Goal: Task Accomplishment & Management: Use online tool/utility

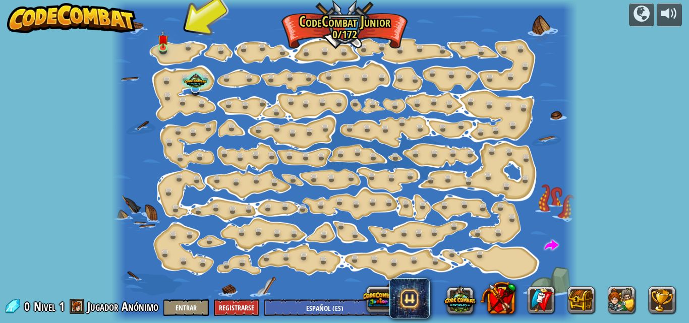
select select "es-ES"
click at [181, 45] on div at bounding box center [344, 161] width 466 height 323
click at [172, 44] on link at bounding box center [165, 48] width 20 height 20
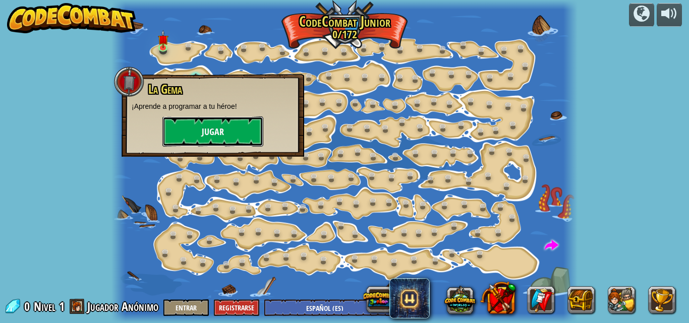
click at [195, 125] on button "Jugar" at bounding box center [212, 131] width 101 height 30
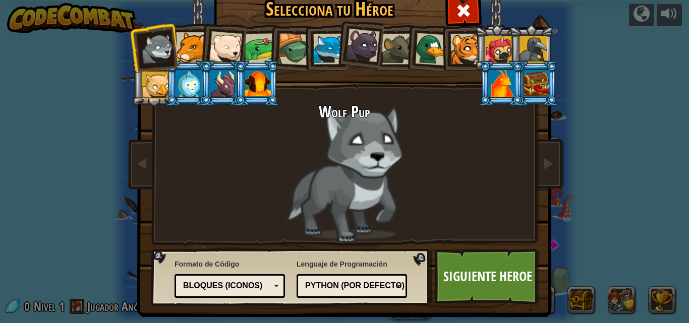
click at [457, 40] on div at bounding box center [465, 49] width 31 height 31
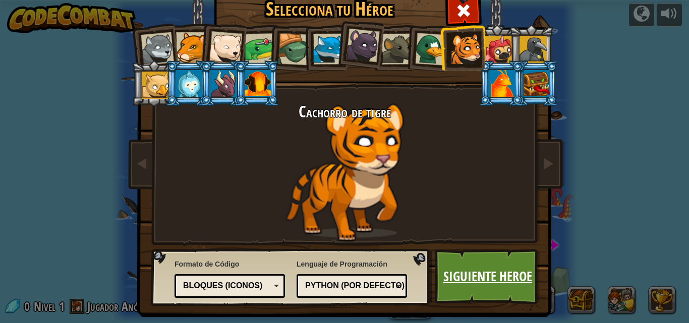
click at [468, 262] on link "Siguiente Heroe" at bounding box center [487, 276] width 105 height 55
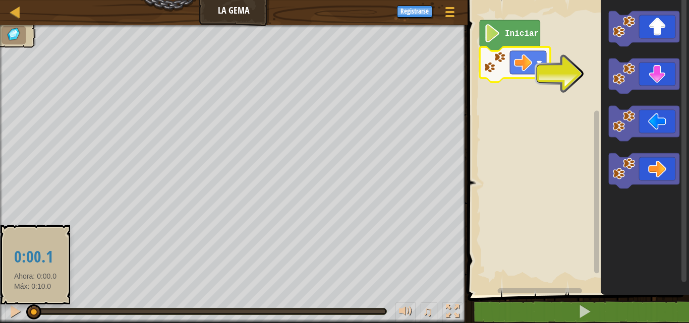
drag, startPoint x: 32, startPoint y: 302, endPoint x: 35, endPoint y: 317, distance: 15.0
click at [35, 317] on div "♫" at bounding box center [233, 309] width 467 height 30
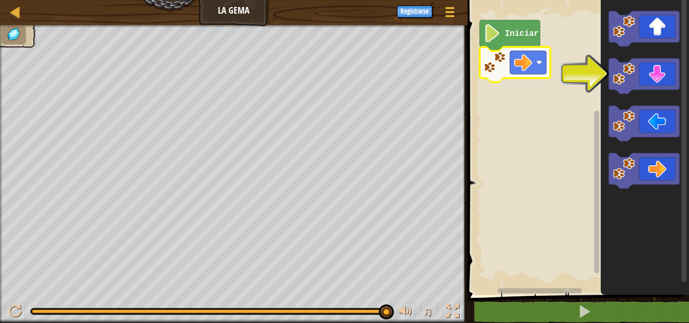
drag, startPoint x: 33, startPoint y: 306, endPoint x: 545, endPoint y: 270, distance: 512.6
click at [545, 270] on div "Mapa La Gema Menú del Juego Registrarse 1 ההההההההההההההההההההההההההההההההההההה…" at bounding box center [344, 161] width 689 height 323
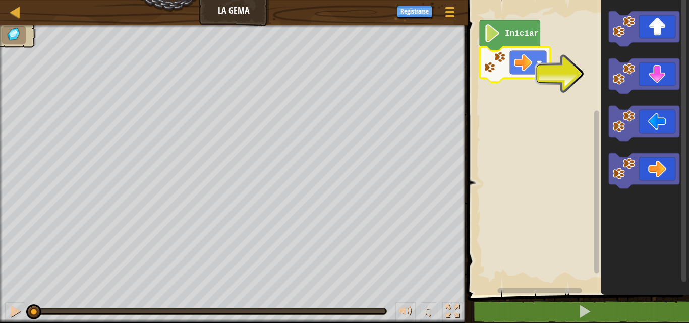
drag, startPoint x: 385, startPoint y: 308, endPoint x: 2, endPoint y: 197, distance: 398.9
click at [0, 201] on div "♫ Cachorro de tigre" at bounding box center [344, 174] width 689 height 298
drag, startPoint x: 36, startPoint y: 302, endPoint x: 0, endPoint y: 338, distance: 51.0
click at [0, 0] on html "Mapa La Gema Menú del Juego Registrarse 1 ההההההההההההההההההההההההההההההההההההה…" at bounding box center [344, 0] width 689 height 0
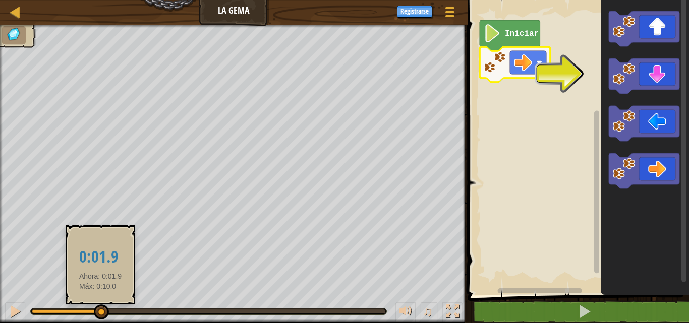
drag, startPoint x: 37, startPoint y: 311, endPoint x: 100, endPoint y: 315, distance: 63.7
click at [100, 315] on div at bounding box center [101, 312] width 15 height 15
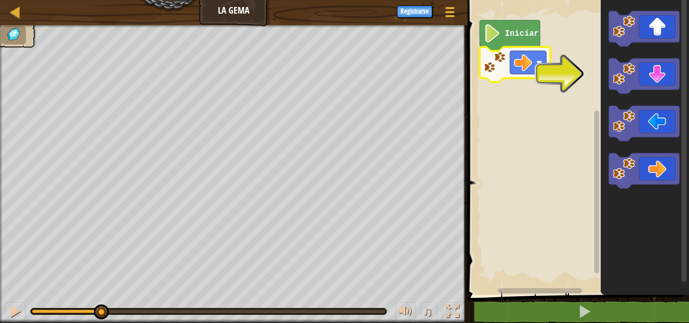
click at [668, 66] on icon "Espacio de trabajo de Blockly" at bounding box center [645, 145] width 88 height 300
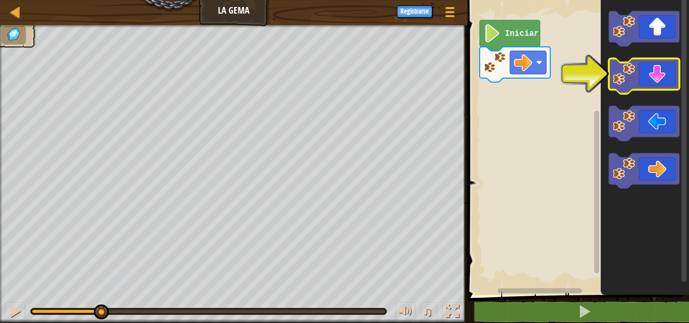
click at [665, 75] on icon "Espacio de trabajo de Blockly" at bounding box center [644, 75] width 71 height 35
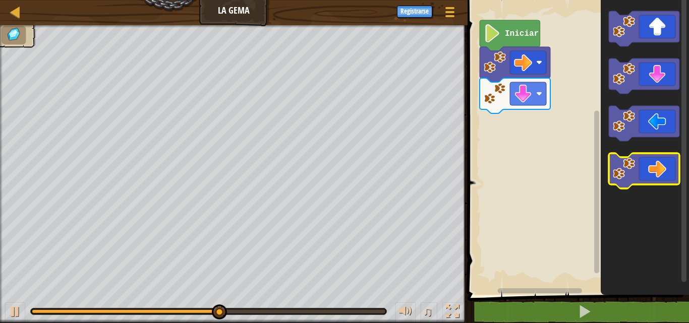
click at [641, 158] on icon "Espacio de trabajo de Blockly" at bounding box center [644, 170] width 71 height 35
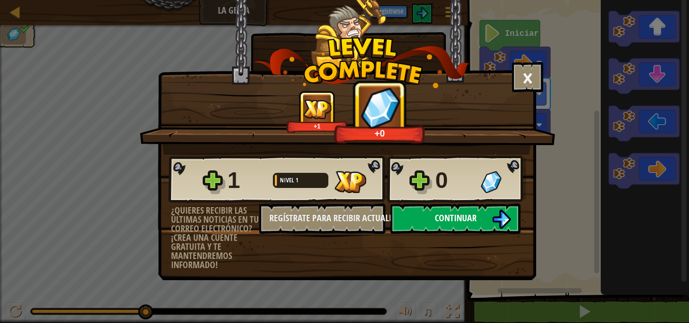
drag, startPoint x: 485, startPoint y: 196, endPoint x: 485, endPoint y: 212, distance: 16.1
click at [485, 210] on div "1 Nivel 1 0 ¿Quieres recibir las últimas noticias en tu correo electrónico? ¡Cr…" at bounding box center [346, 212] width 377 height 115
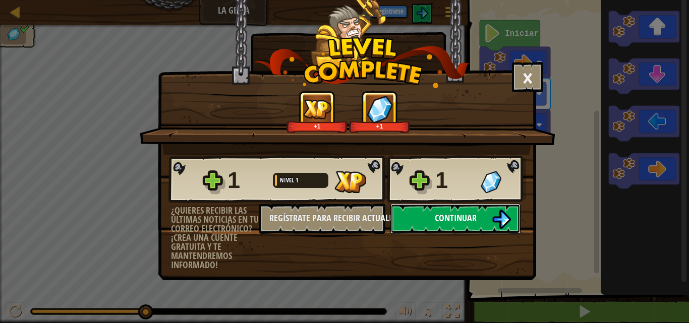
click at [485, 212] on button "Continuar" at bounding box center [455, 219] width 130 height 30
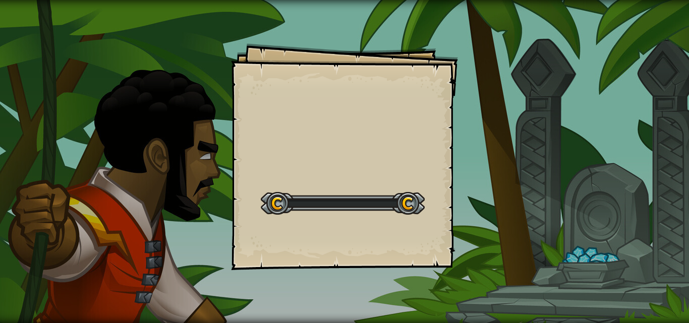
click at [496, 214] on div "Goals Start Level Error al cargar desde el servidor. Intenta refrescar la págin…" at bounding box center [344, 161] width 689 height 323
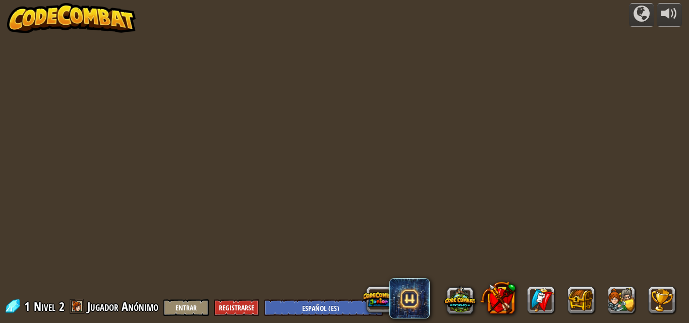
select select "es-ES"
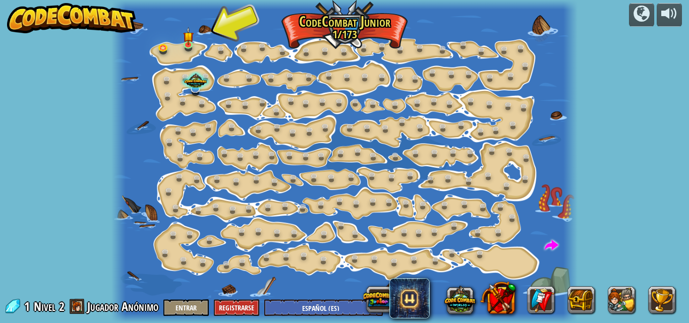
click at [175, 52] on div at bounding box center [344, 161] width 466 height 323
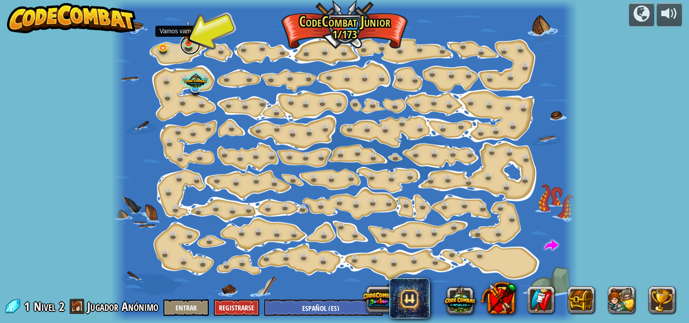
click at [186, 44] on link at bounding box center [190, 45] width 20 height 20
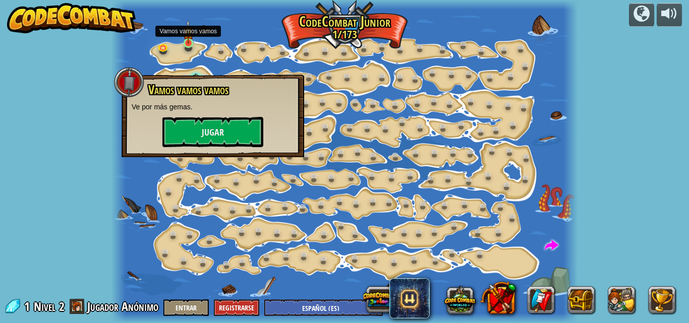
click at [190, 42] on img at bounding box center [188, 32] width 11 height 25
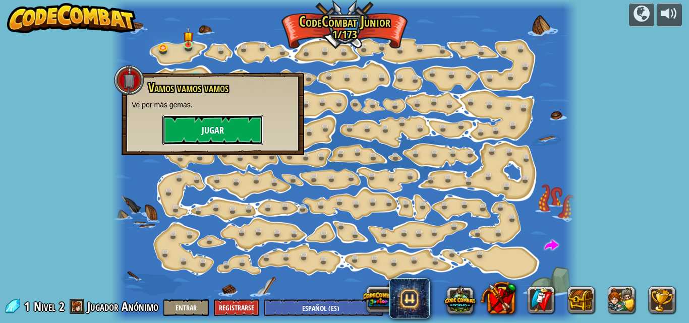
click at [224, 122] on button "Jugar" at bounding box center [212, 130] width 101 height 30
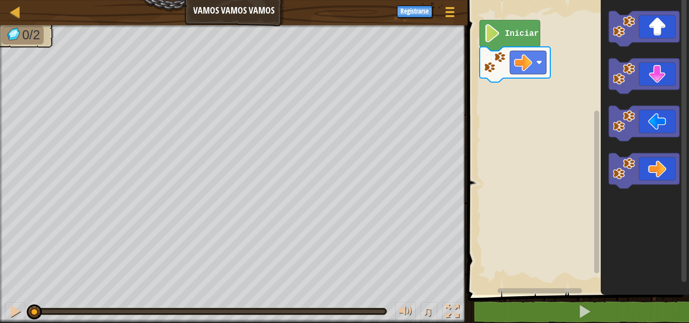
select select "es-ES"
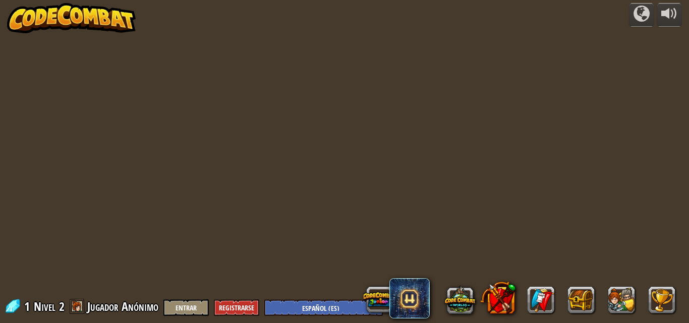
select select "es-ES"
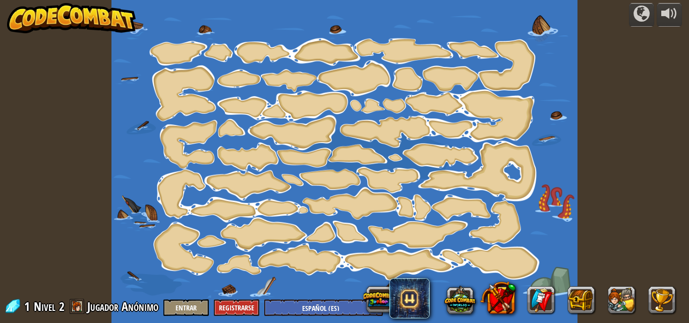
select select "es-ES"
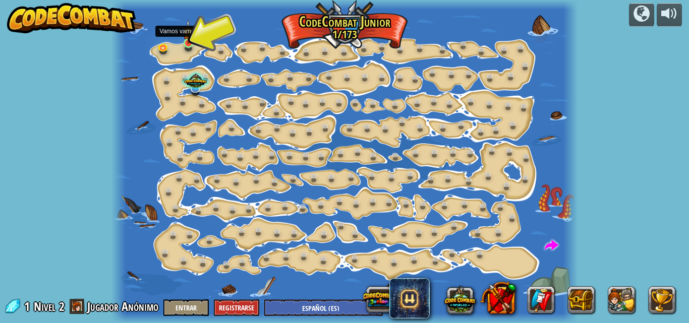
click at [192, 33] on img at bounding box center [188, 32] width 11 height 25
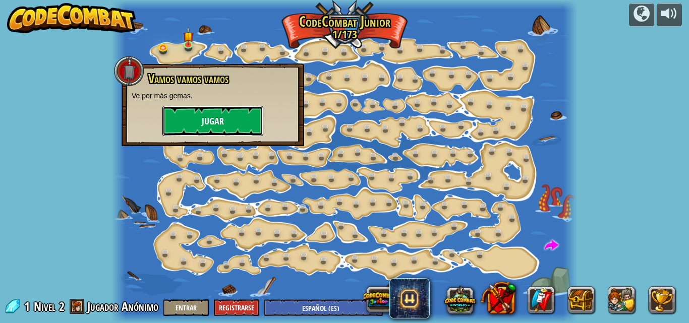
click at [209, 110] on button "Jugar" at bounding box center [212, 121] width 101 height 30
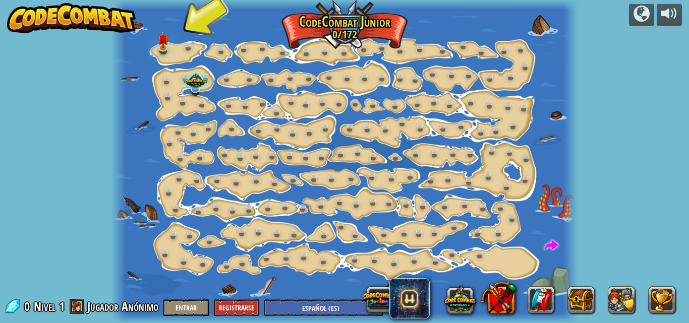
select select "es-ES"
